Goal: Communication & Community: Ask a question

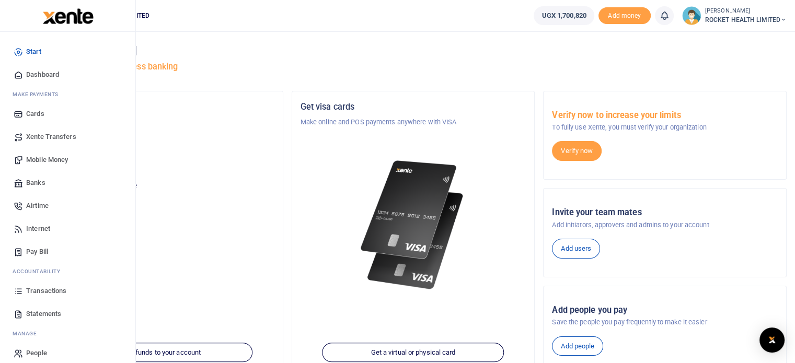
click at [42, 292] on span "Transactions" at bounding box center [46, 291] width 40 height 10
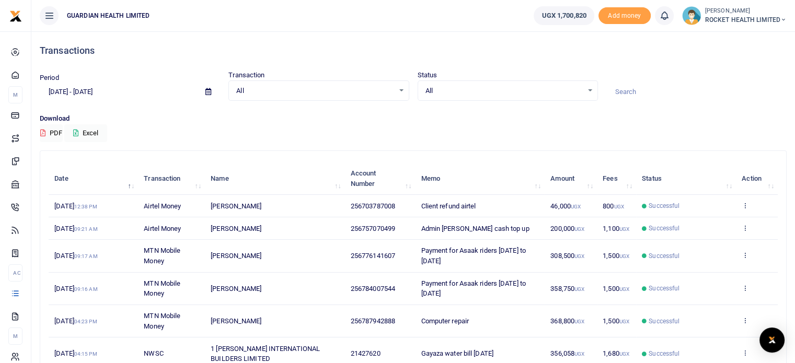
click at [472, 134] on div "Download PDF Excel" at bounding box center [413, 127] width 747 height 29
click at [768, 341] on img "Open Intercom Messenger" at bounding box center [772, 340] width 14 height 13
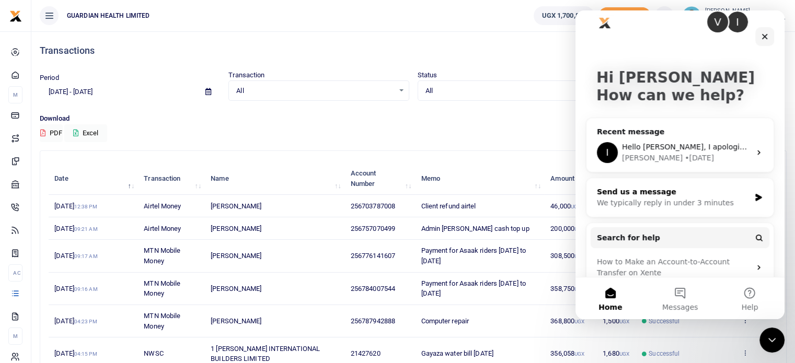
scroll to position [30, 0]
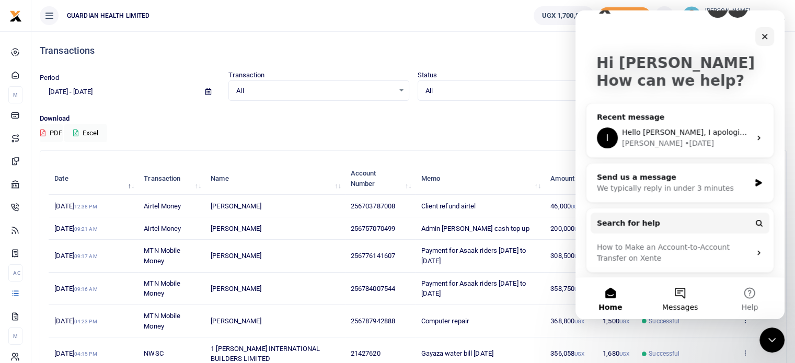
click at [678, 293] on button "Messages" at bounding box center [680, 299] width 70 height 42
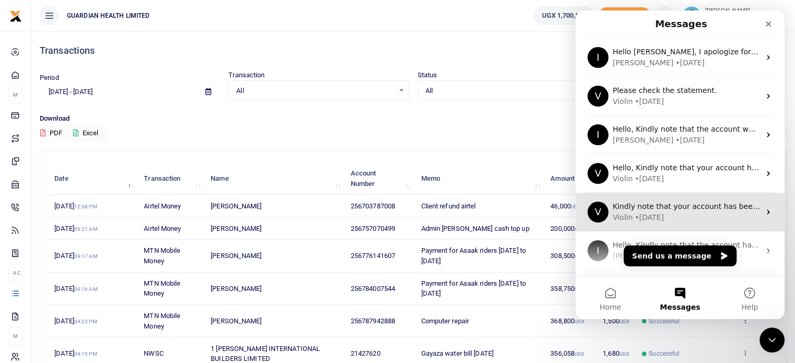
scroll to position [189, 0]
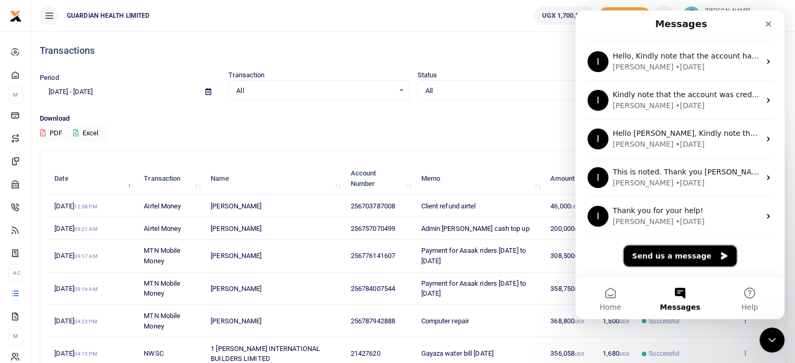
click at [672, 255] on button "Send us a message" at bounding box center [679, 256] width 113 height 21
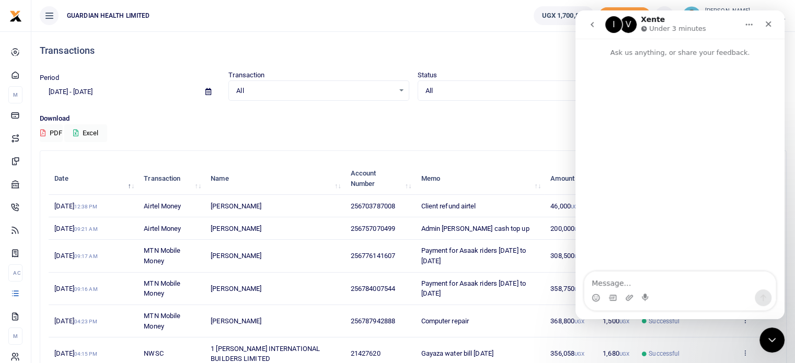
scroll to position [147, 0]
type textarea "Hello,"
type textarea "Kindl"
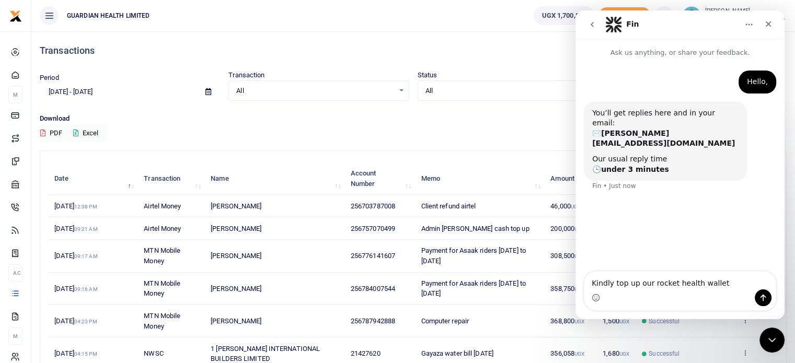
type textarea "Kindly top up our rocket health wallet"
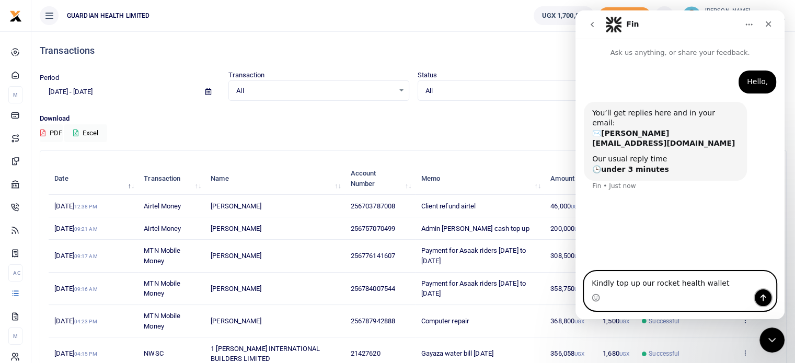
click at [764, 296] on icon "Send a message…" at bounding box center [763, 298] width 6 height 7
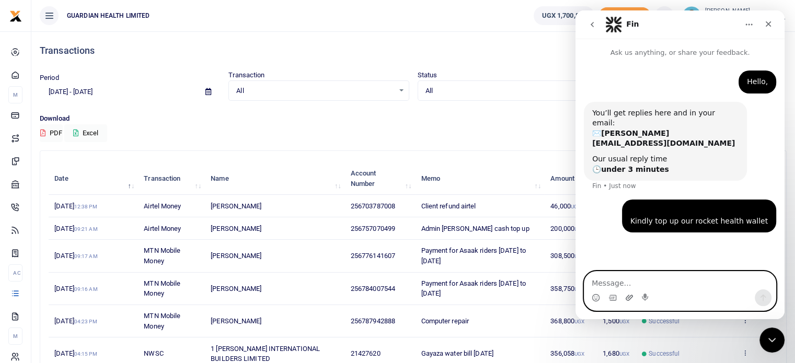
click at [632, 300] on icon "Upload attachment" at bounding box center [629, 298] width 8 height 8
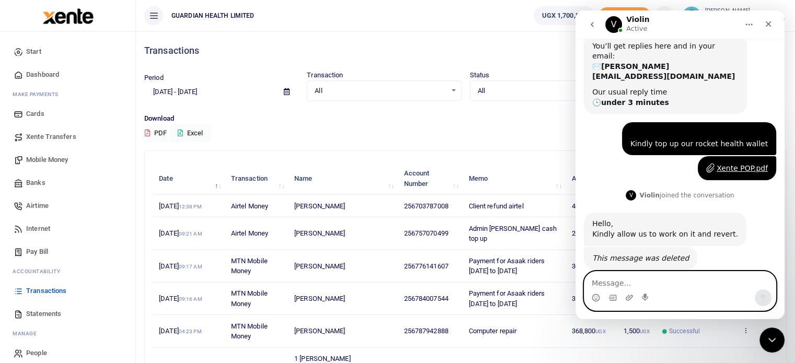
scroll to position [66, 0]
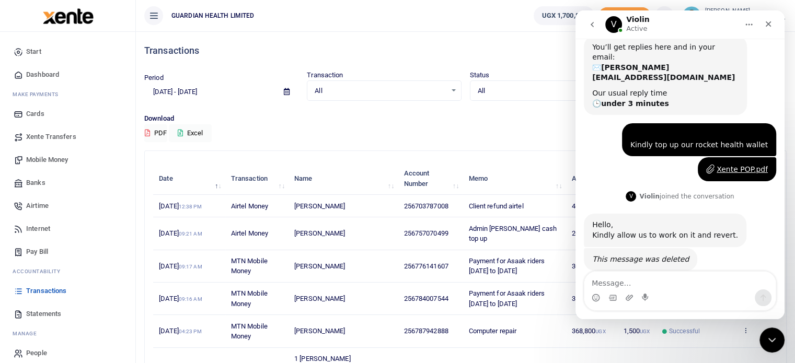
click at [476, 117] on p "Download" at bounding box center [465, 118] width 642 height 11
